Goal: Navigation & Orientation: Understand site structure

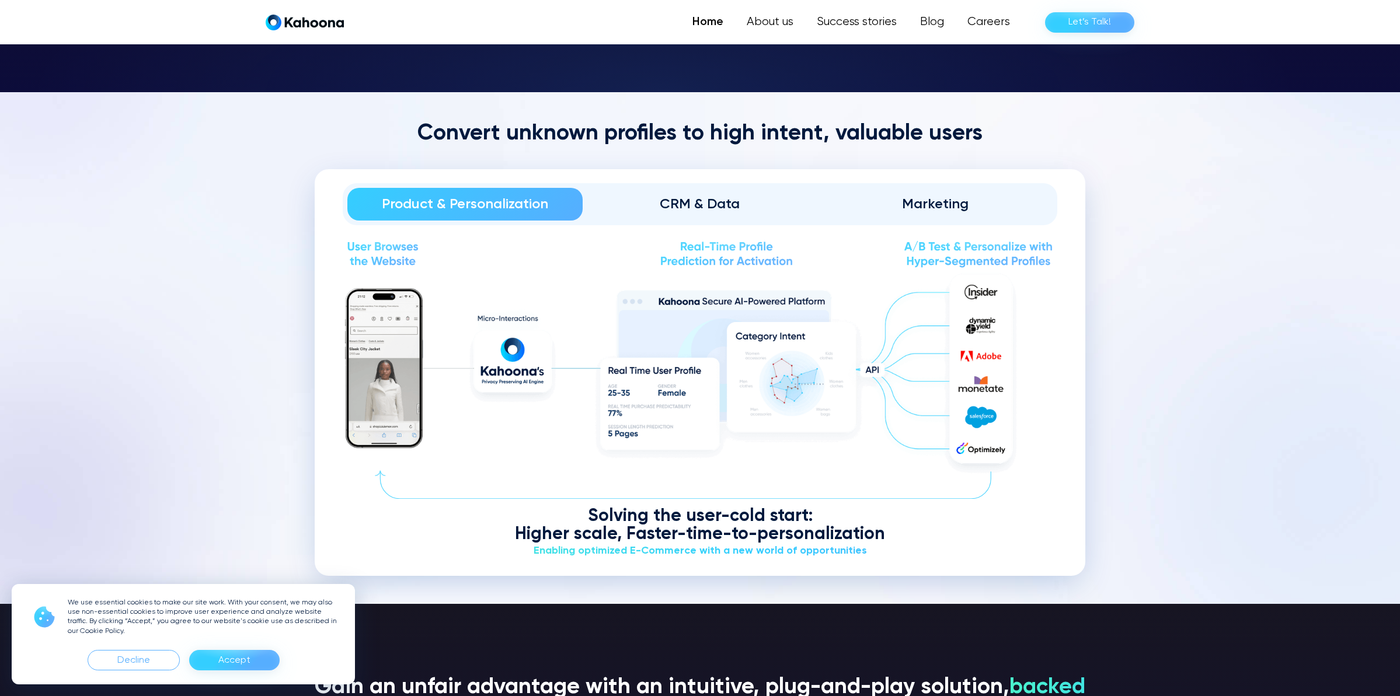
scroll to position [1485, 0]
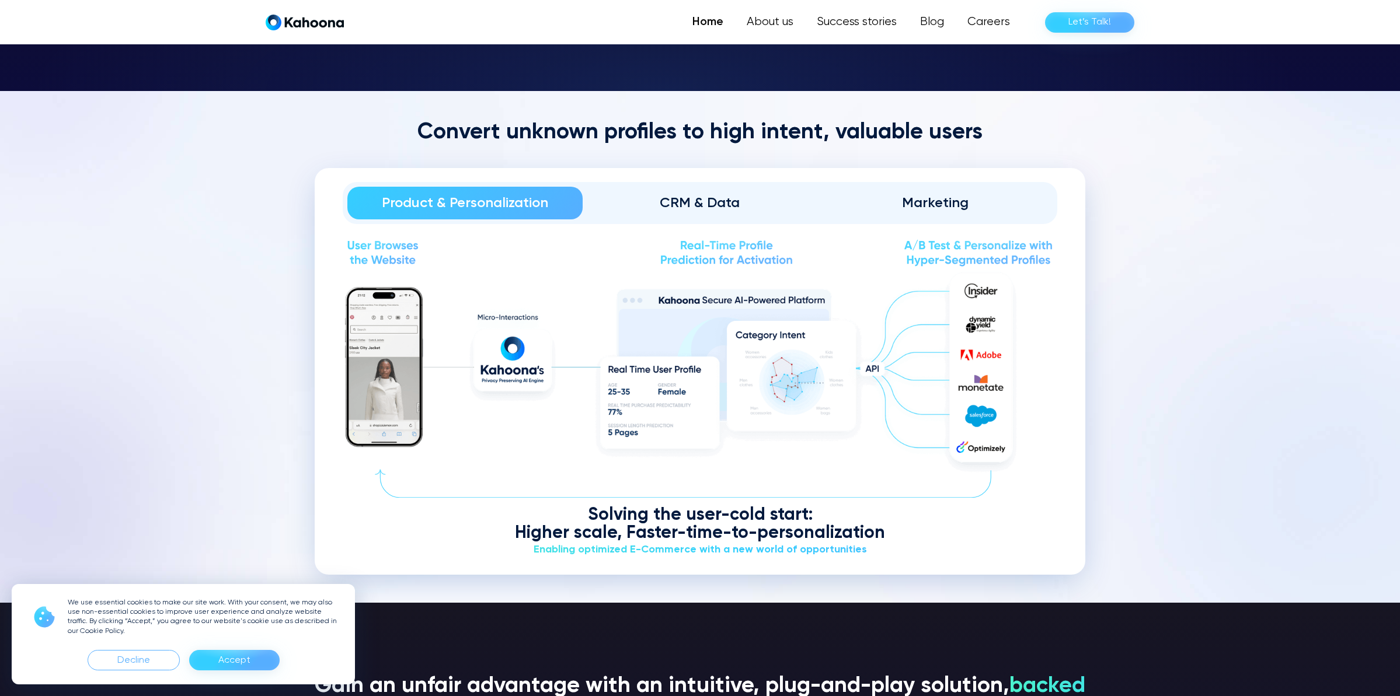
click at [923, 194] on div "Marketing" at bounding box center [934, 203] width 203 height 19
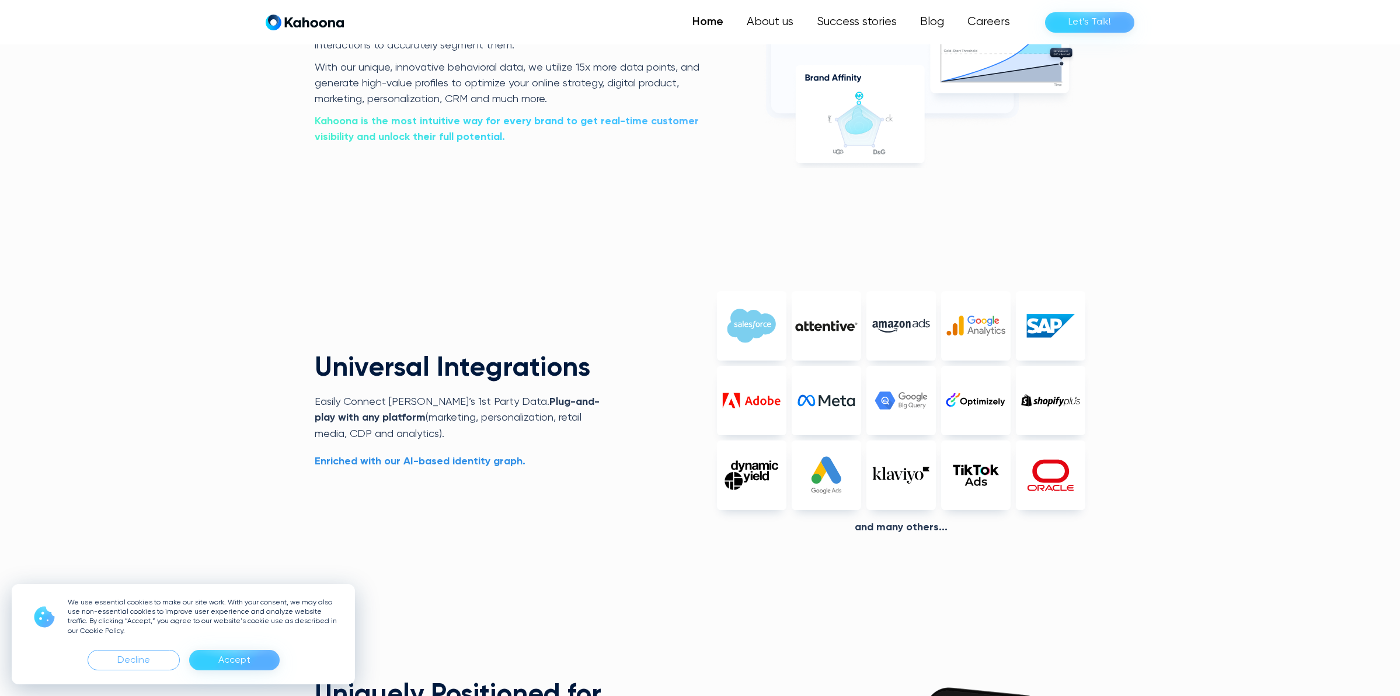
drag, startPoint x: 240, startPoint y: 664, endPoint x: 243, endPoint y: 629, distance: 35.1
click at [240, 664] on div "Accept" at bounding box center [234, 660] width 32 height 19
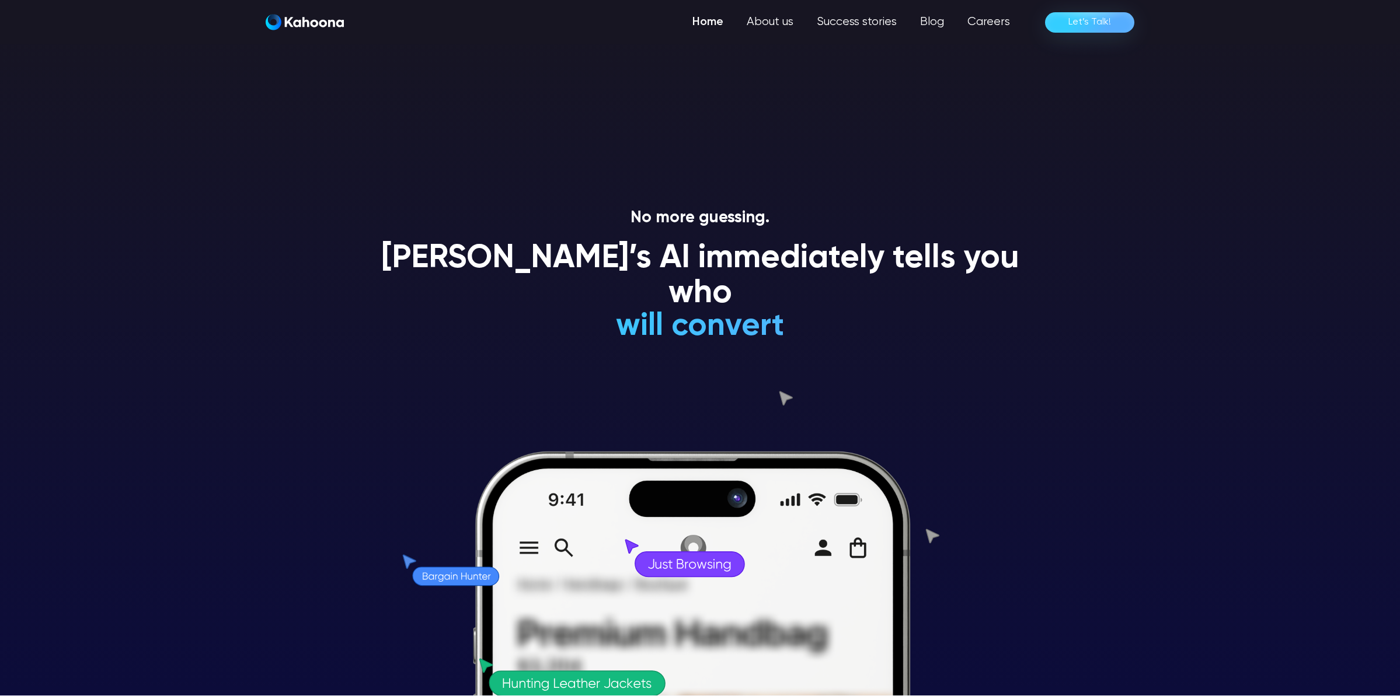
scroll to position [0, 0]
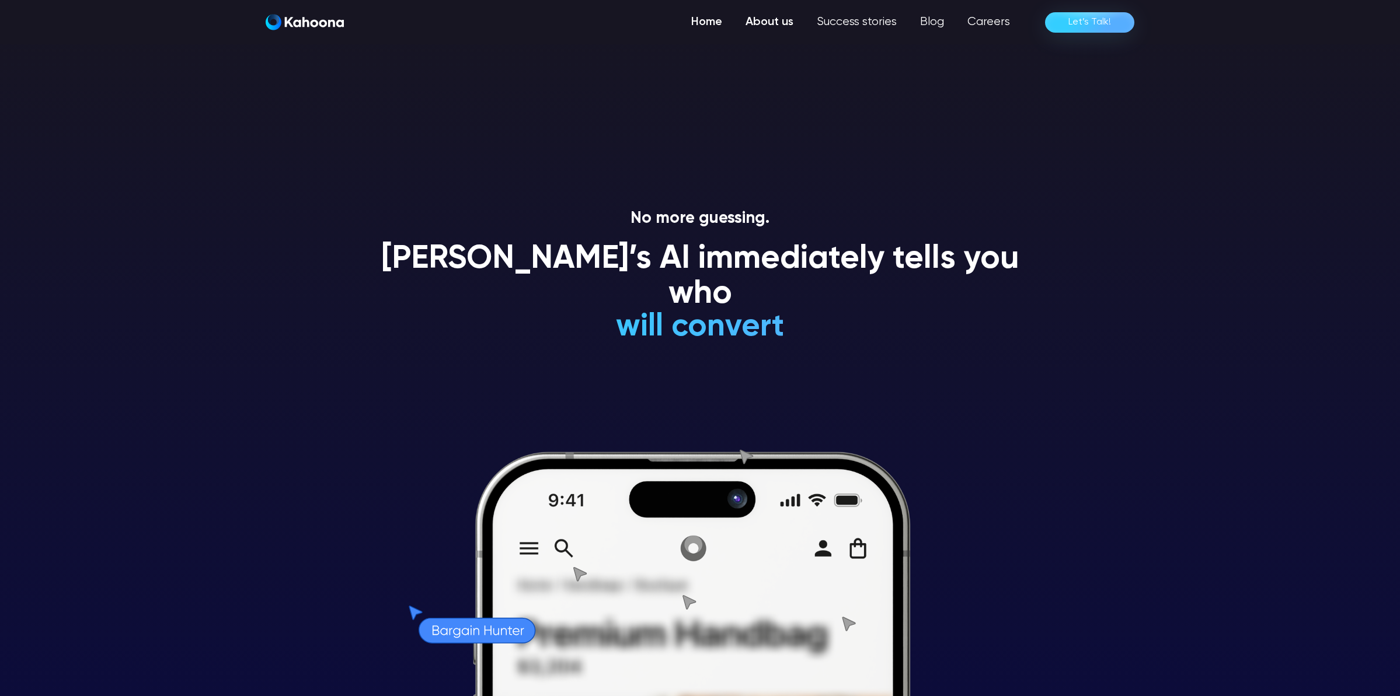
click at [779, 21] on link "About us" at bounding box center [769, 22] width 71 height 23
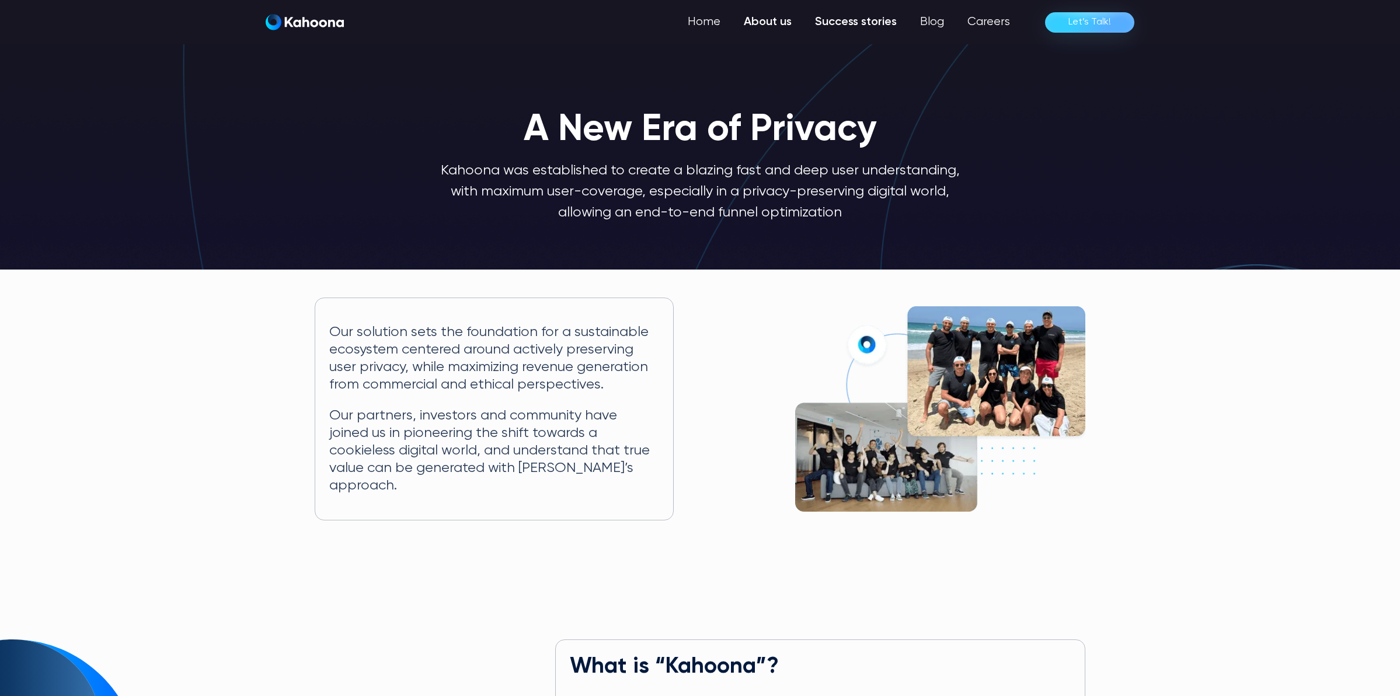
click at [880, 28] on link "Success stories" at bounding box center [855, 22] width 105 height 23
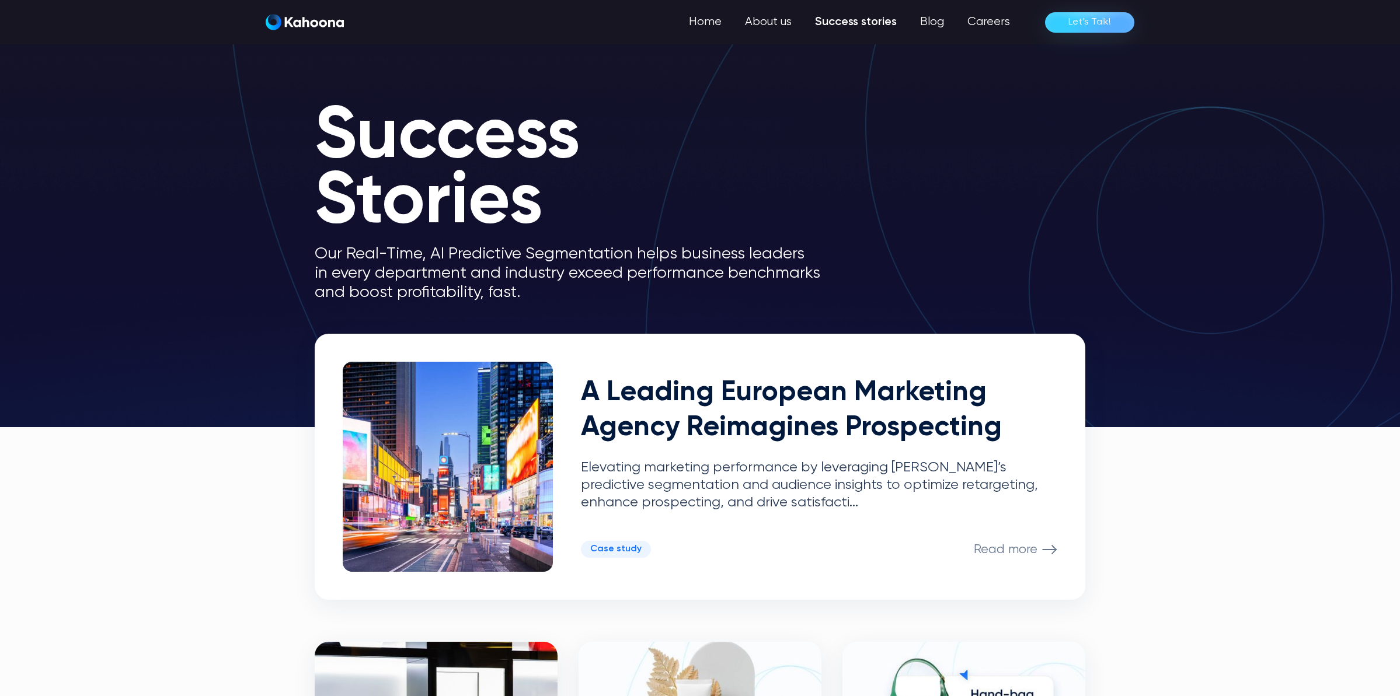
click at [331, 26] on img "home" at bounding box center [305, 22] width 78 height 16
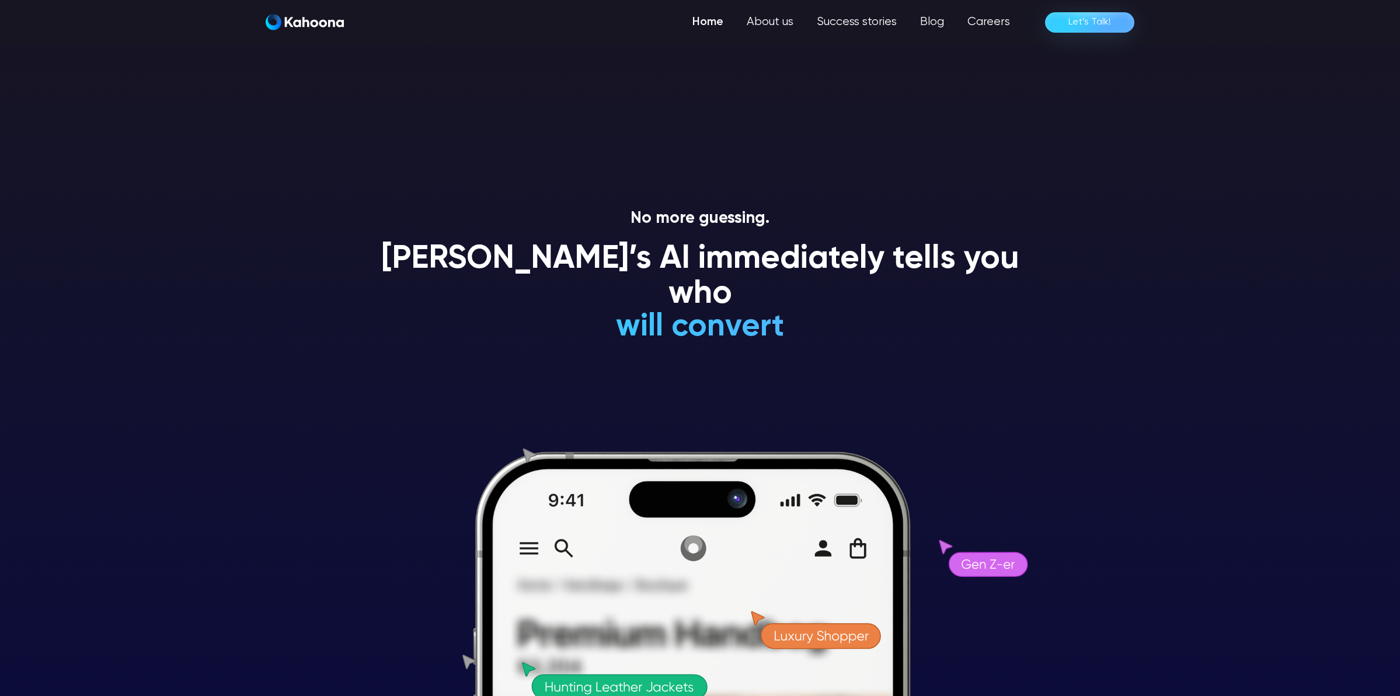
click at [221, 144] on section "No more guessing. Kahoona’s AI immediately tells you who will convert will NEVE…" at bounding box center [700, 348] width 1400 height 696
